Goal: Check status: Check status

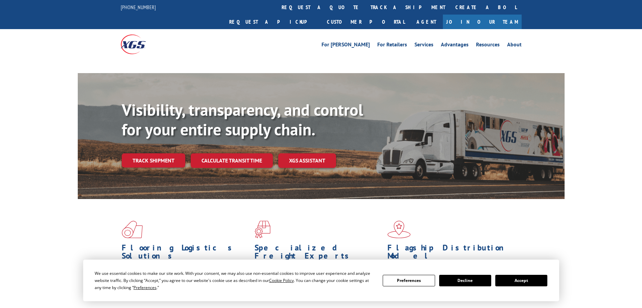
click at [525, 280] on button "Accept" at bounding box center [521, 279] width 52 height 11
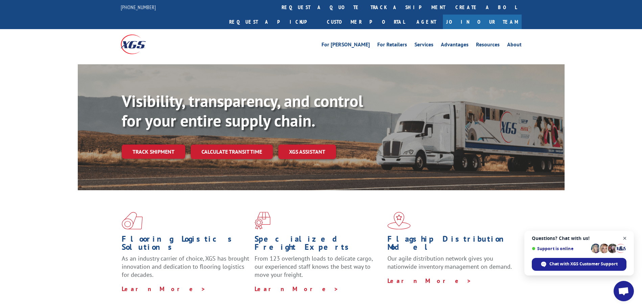
click at [625, 237] on span "Close chat" at bounding box center [625, 238] width 8 height 8
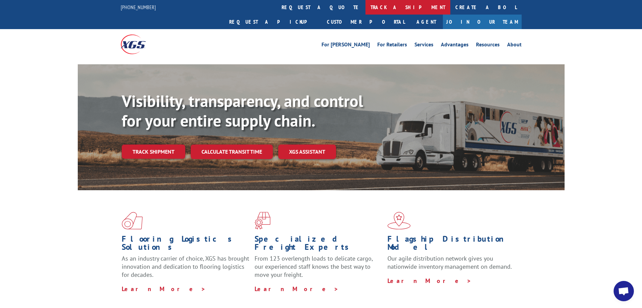
click at [365, 6] on link "track a shipment" at bounding box center [407, 7] width 85 height 15
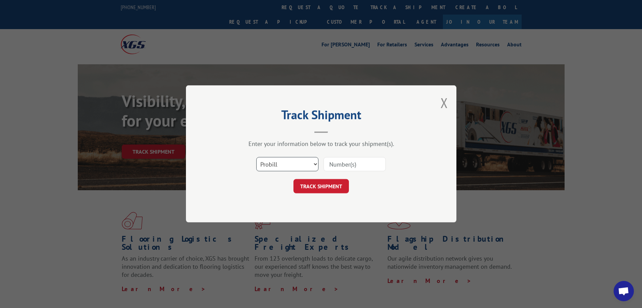
click at [291, 164] on select "Select category... Probill BOL PO" at bounding box center [287, 164] width 62 height 14
select select "bol"
click at [256, 157] on select "Select category... Probill BOL PO" at bounding box center [287, 164] width 62 height 14
click at [329, 164] on input at bounding box center [354, 164] width 62 height 14
paste input "5524044"
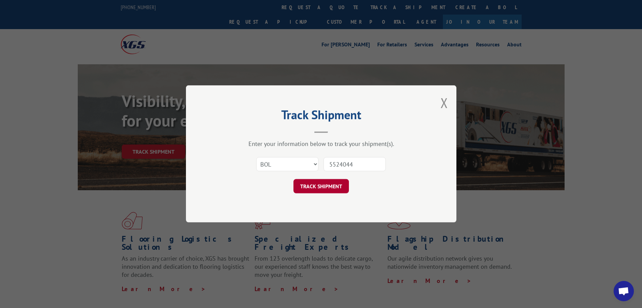
type input "5524044"
click at [316, 185] on button "TRACK SHIPMENT" at bounding box center [320, 186] width 55 height 14
